Goal: Task Accomplishment & Management: Manage account settings

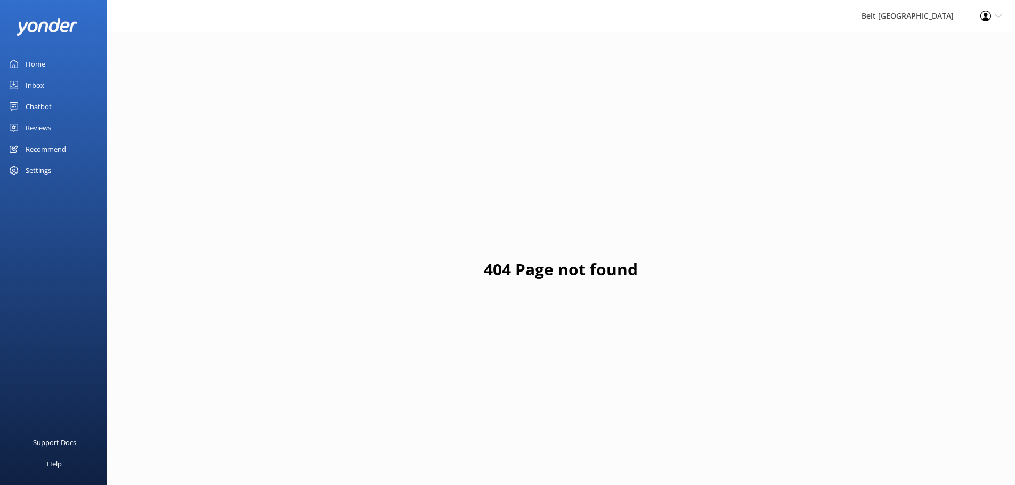
click at [36, 125] on div "Reviews" at bounding box center [39, 127] width 26 height 21
